Goal: Task Accomplishment & Management: Manage account settings

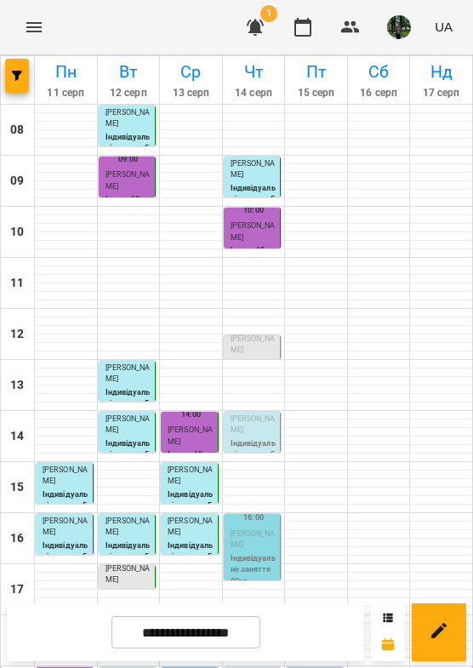
scroll to position [226, 0]
click at [242, 553] on p "Індивідуальне заняття 80хв" at bounding box center [254, 570] width 47 height 35
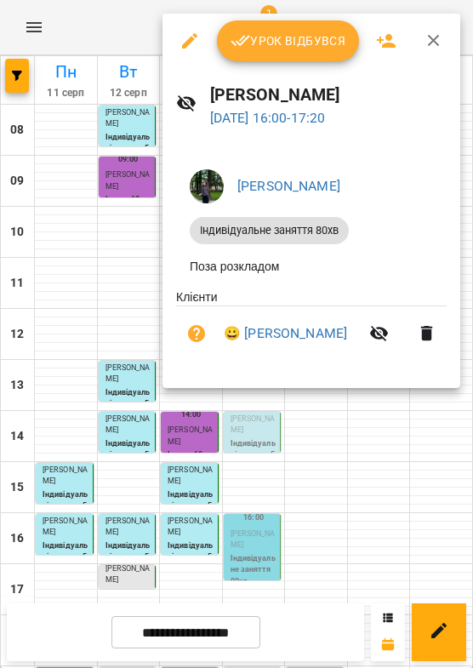
click at [271, 50] on span "Урок відбувся" at bounding box center [289, 41] width 116 height 20
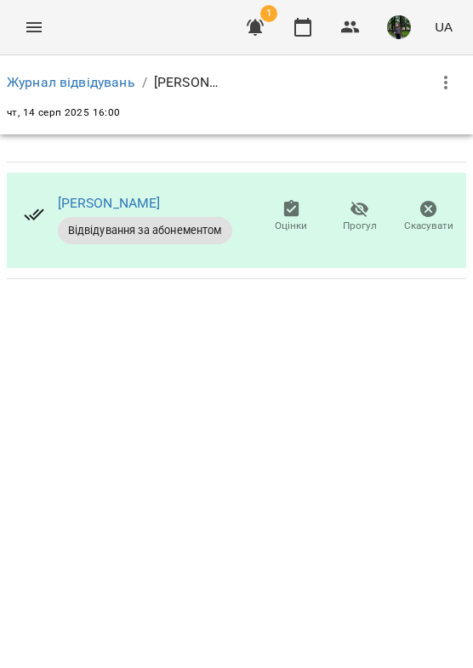
click at [460, 76] on button "button" at bounding box center [446, 82] width 41 height 41
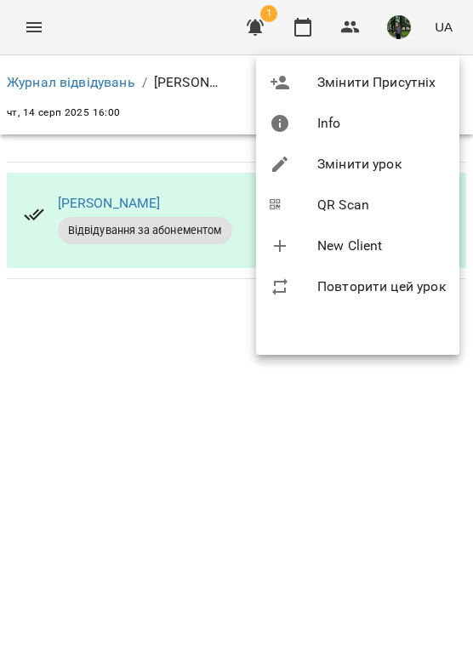
click at [344, 154] on li "Змінити урок" at bounding box center [357, 164] width 203 height 41
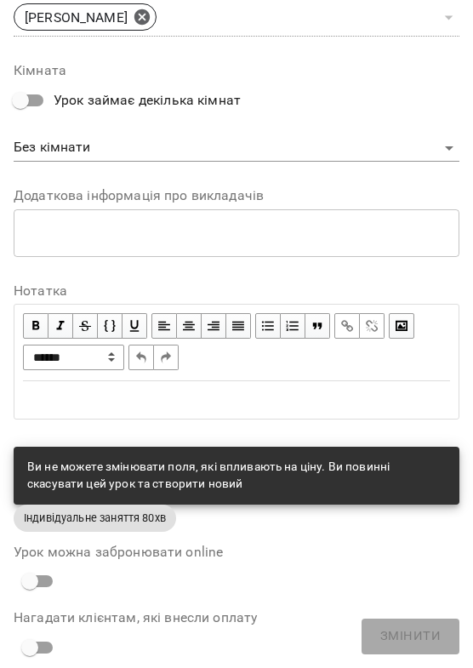
scroll to position [897, 0]
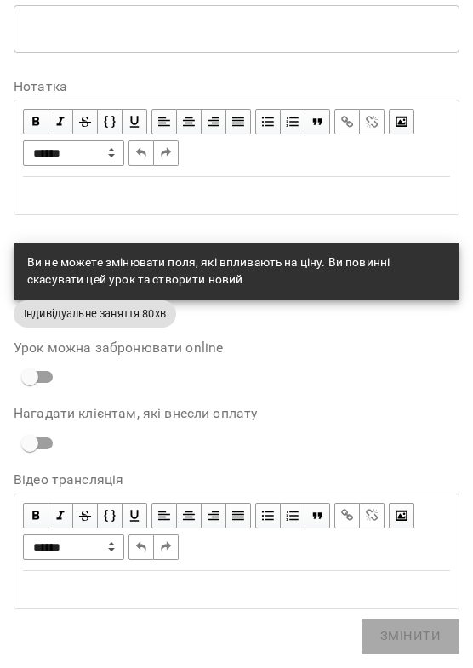
click at [140, 206] on div "Edit text" at bounding box center [236, 196] width 443 height 36
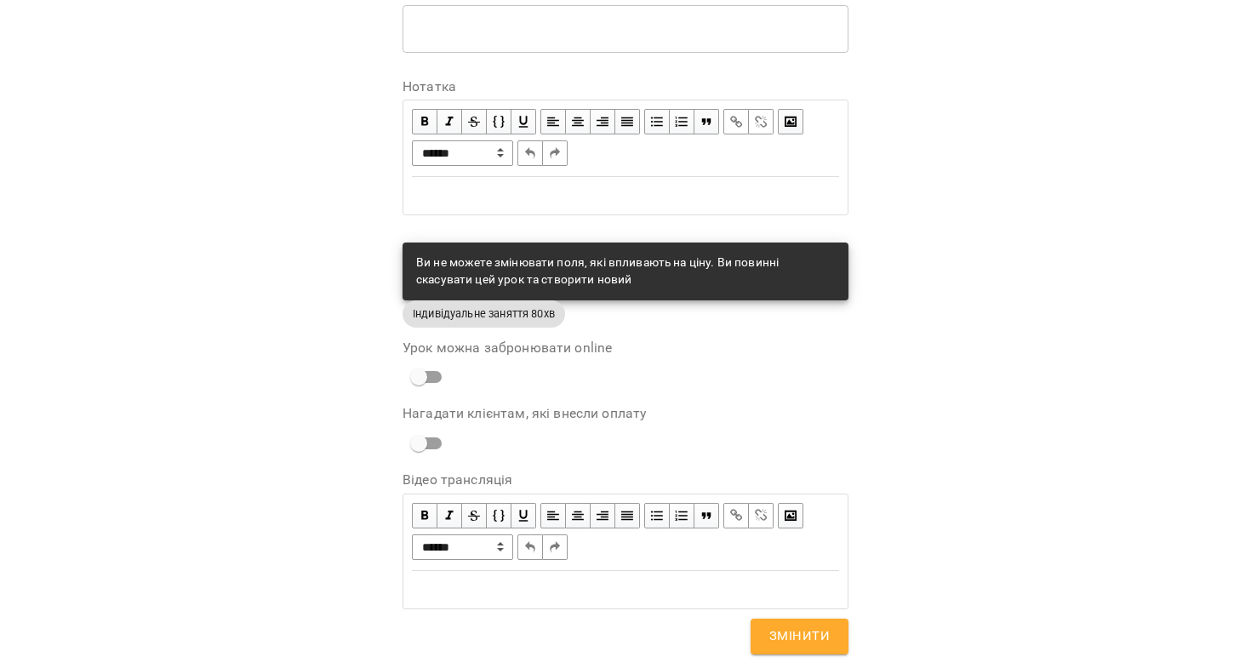
scroll to position [969, 0]
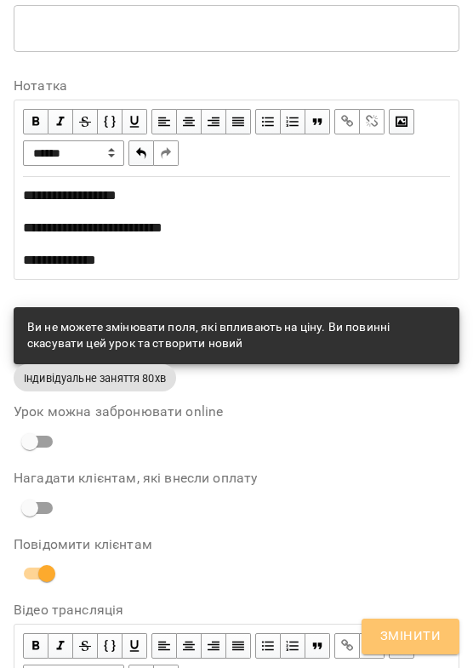
click at [410, 653] on button "Змінити" at bounding box center [411, 637] width 98 height 36
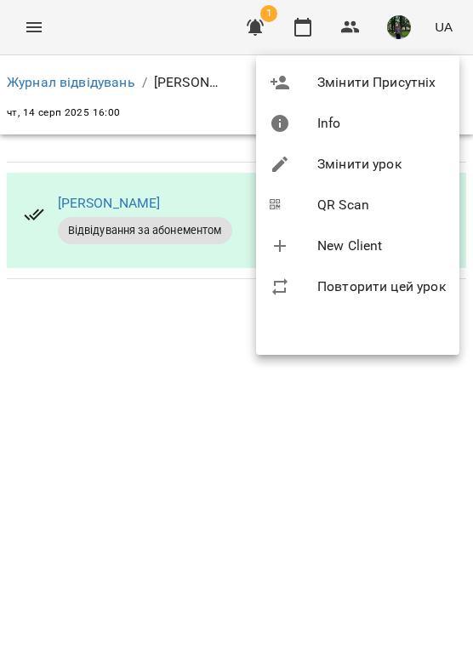
click at [258, 480] on div at bounding box center [236, 334] width 473 height 668
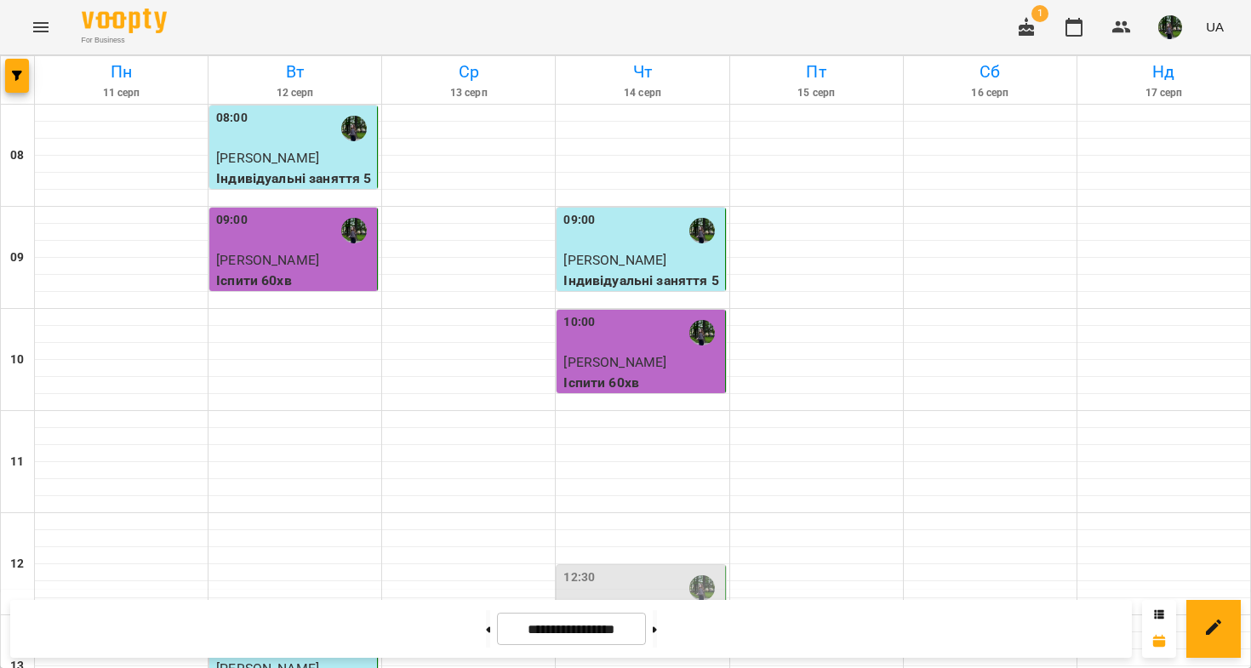
scroll to position [403, 0]
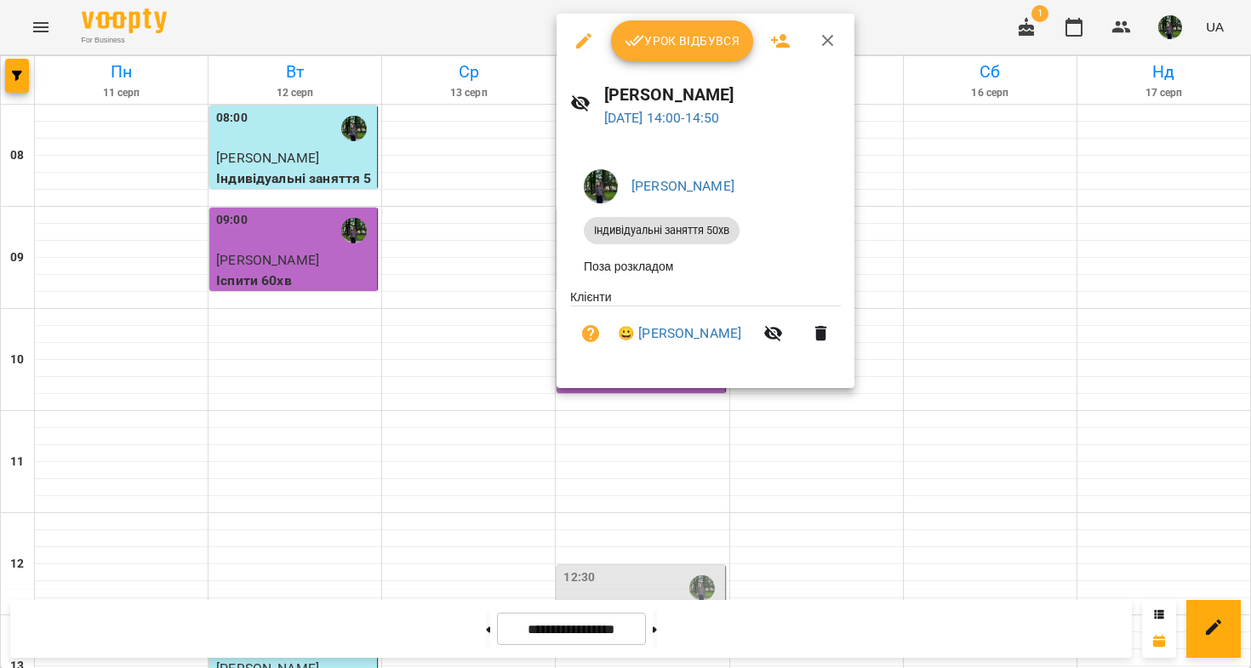
click at [472, 50] on span "Урок відбувся" at bounding box center [683, 41] width 116 height 20
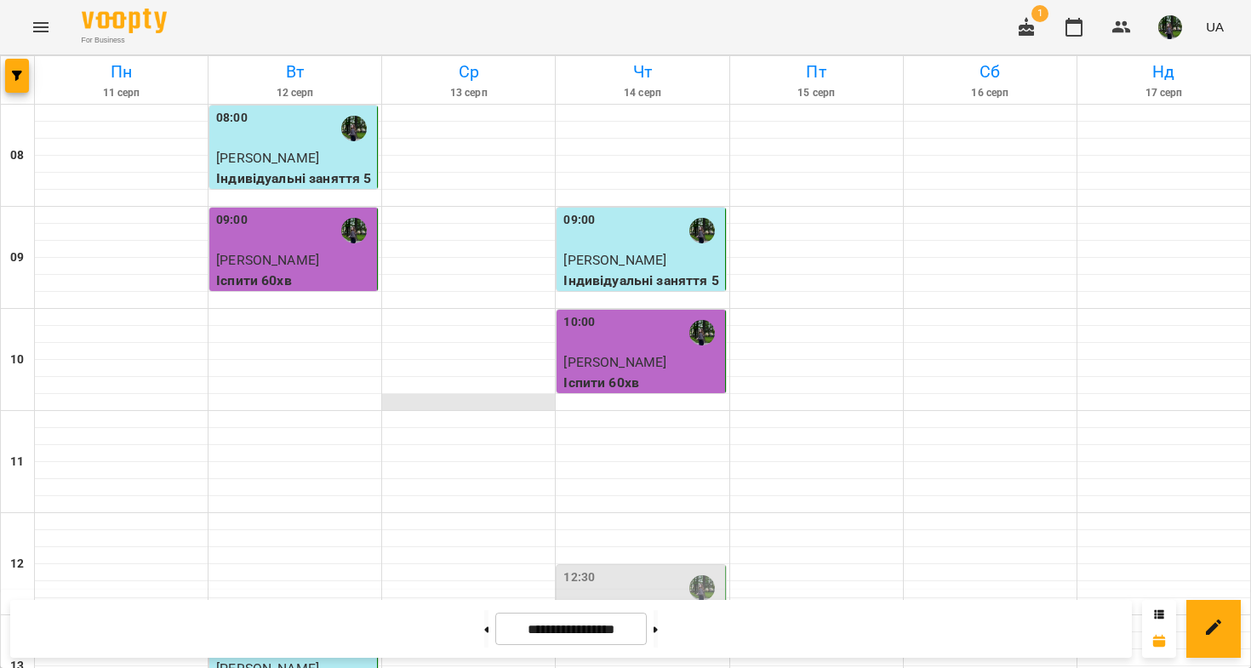
scroll to position [395, 0]
click at [472, 569] on div "12:30" at bounding box center [642, 588] width 157 height 39
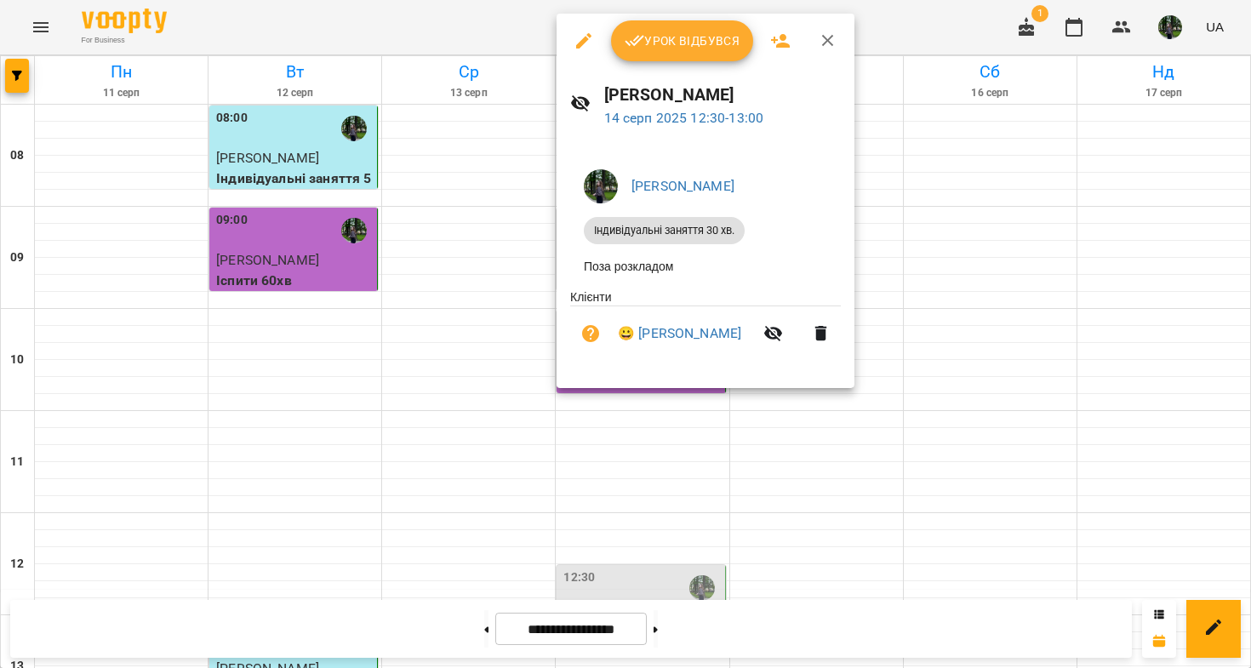
click at [472, 29] on button "Урок відбувся" at bounding box center [682, 40] width 143 height 41
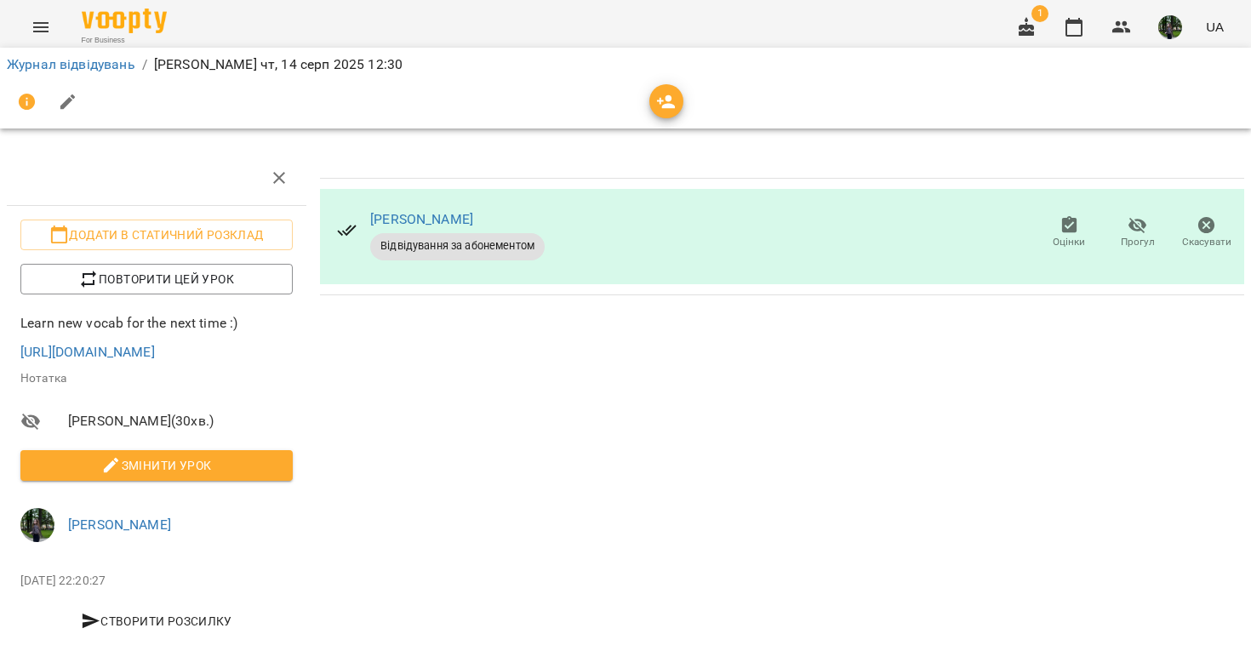
scroll to position [56, 0]
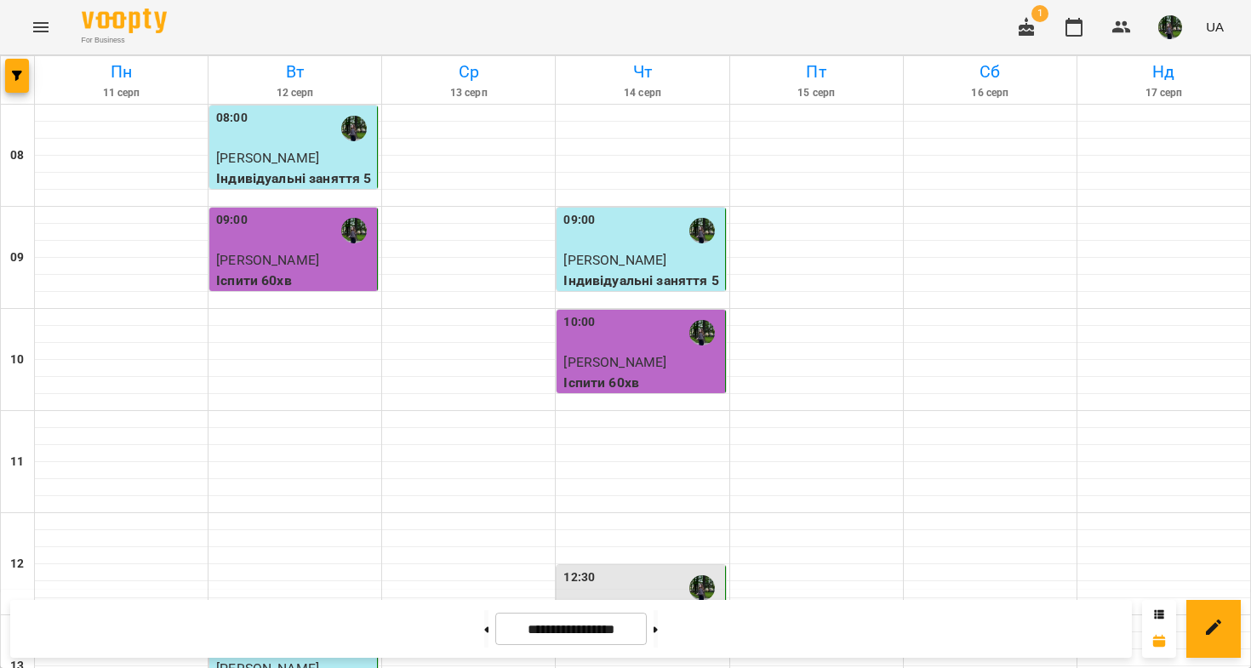
scroll to position [902, 0]
click at [472, 24] on img "button" at bounding box center [1171, 27] width 24 height 24
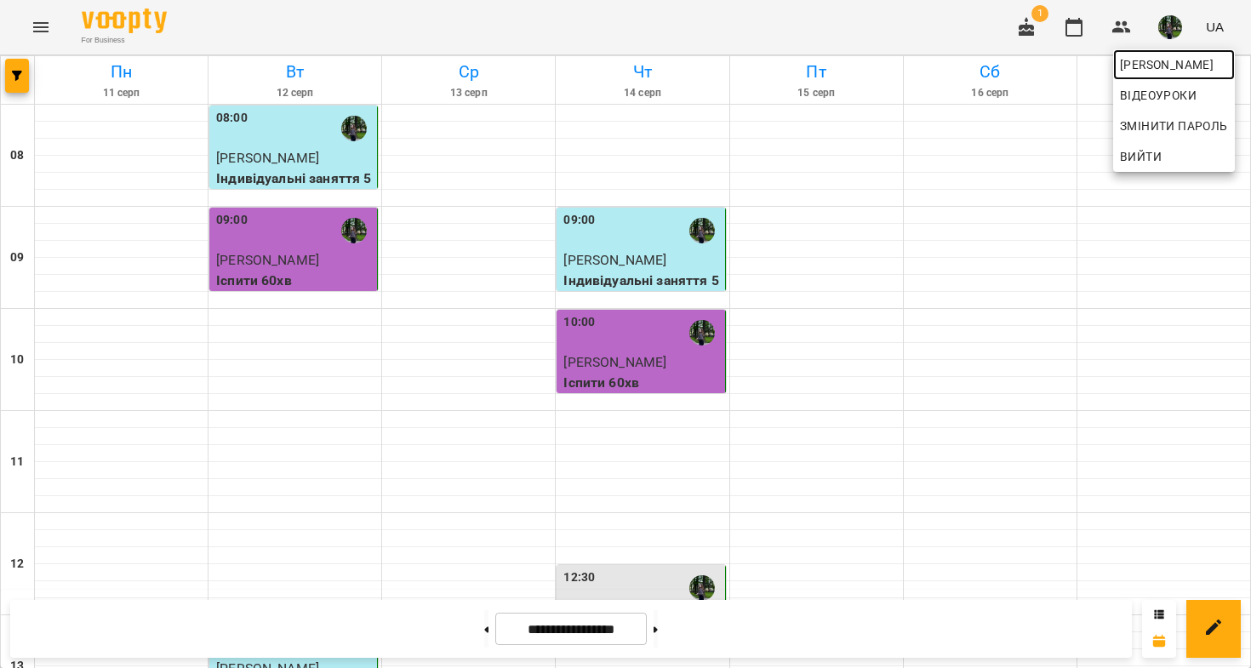
click at [472, 66] on span "[PERSON_NAME]" at bounding box center [1174, 64] width 108 height 20
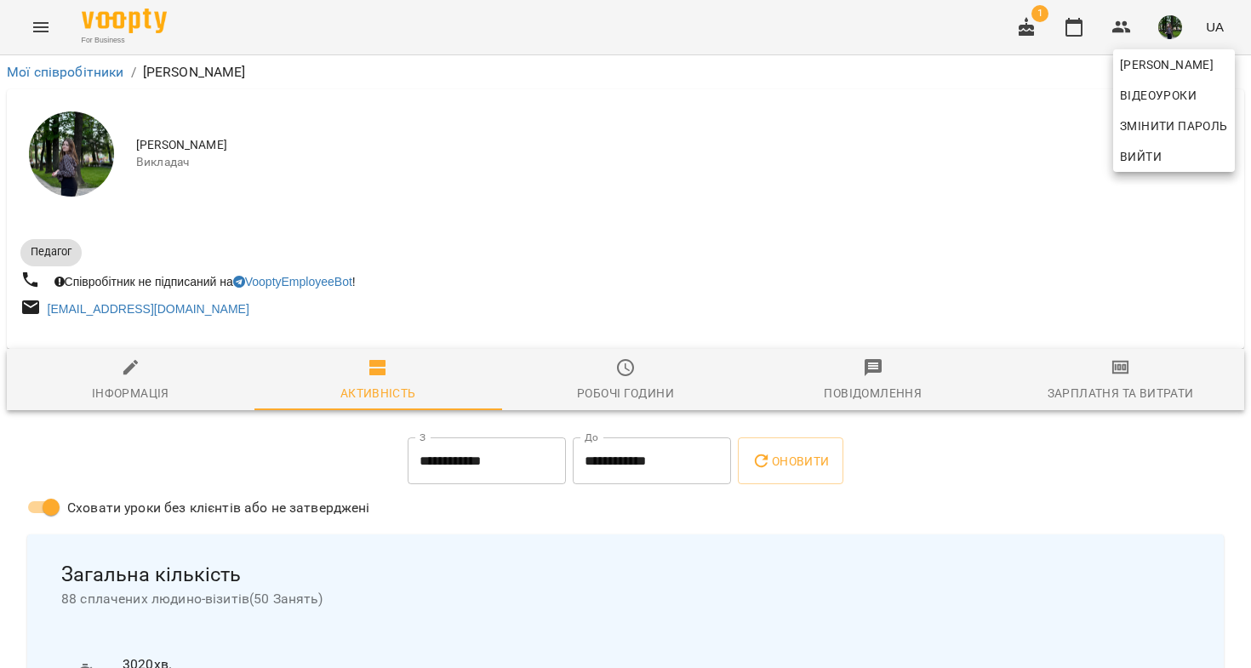
click at [472, 376] on div at bounding box center [625, 334] width 1251 height 668
click at [472, 346] on div at bounding box center [626, 342] width 1238 height 14
click at [472, 369] on icon "button" at bounding box center [1121, 367] width 12 height 7
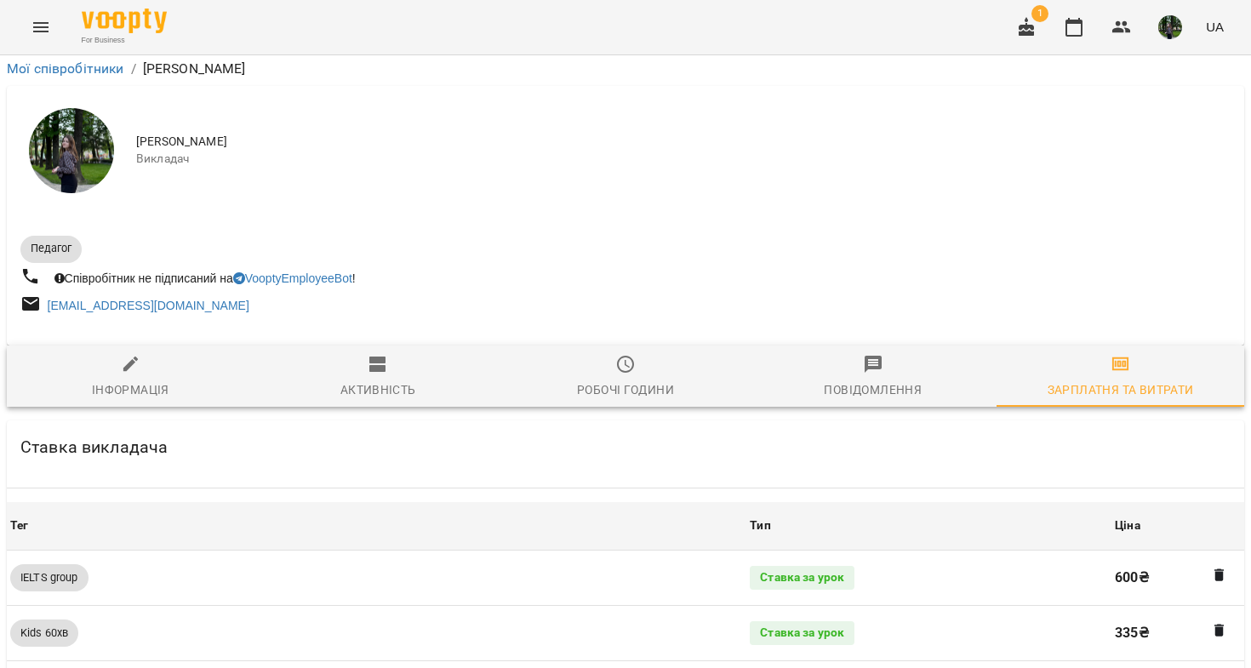
scroll to position [1686, 0]
